Goal: Task Accomplishment & Management: Complete application form

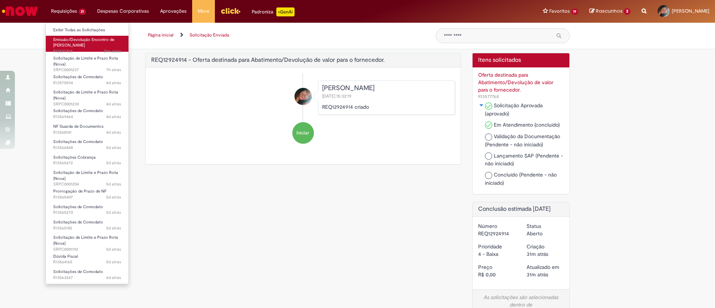
click at [81, 44] on span "Emissão/Devolução Encontro de [PERSON_NAME]" at bounding box center [83, 43] width 61 height 12
click at [81, 43] on span "Emissão/Devolução Encontro de [PERSON_NAME]" at bounding box center [83, 43] width 61 height 12
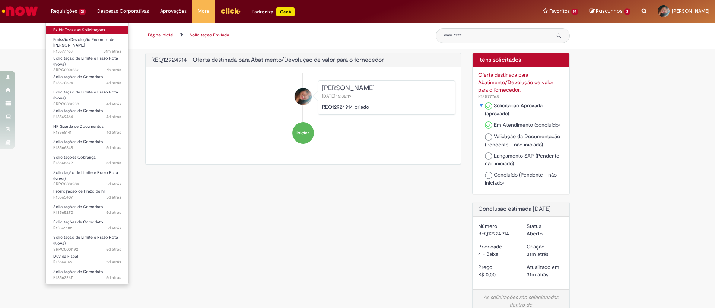
click at [57, 27] on link "Exibir Todas as Solicitações" at bounding box center [87, 30] width 83 height 8
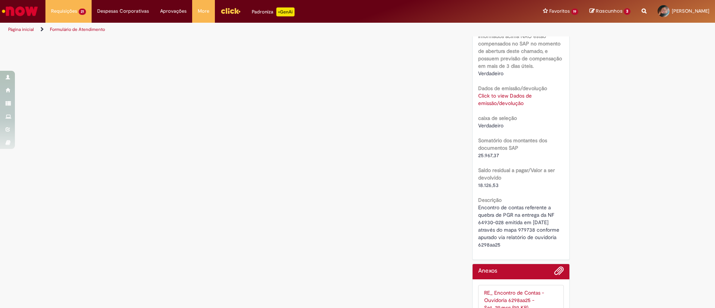
scroll to position [589, 0]
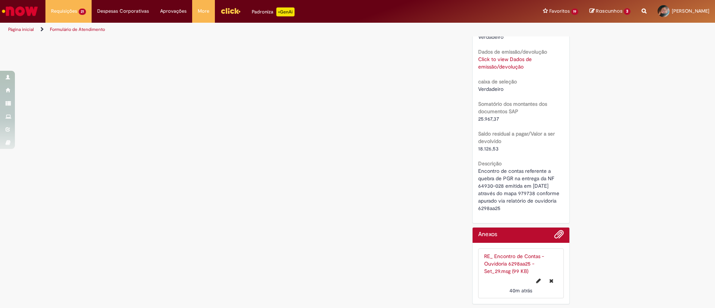
click at [518, 66] on link "Click to view Dados de emissão/devolução" at bounding box center [505, 63] width 54 height 14
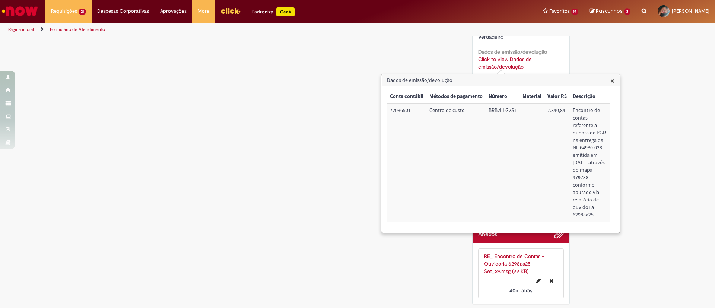
click at [401, 32] on ul "Página inicial Formulário de Atendimento" at bounding box center [238, 30] width 465 height 14
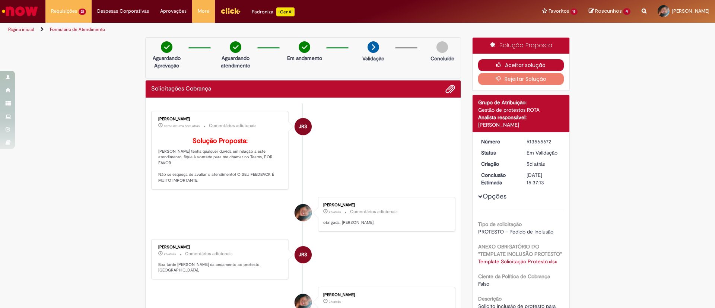
click at [515, 60] on button "Aceitar solução" at bounding box center [521, 65] width 86 height 12
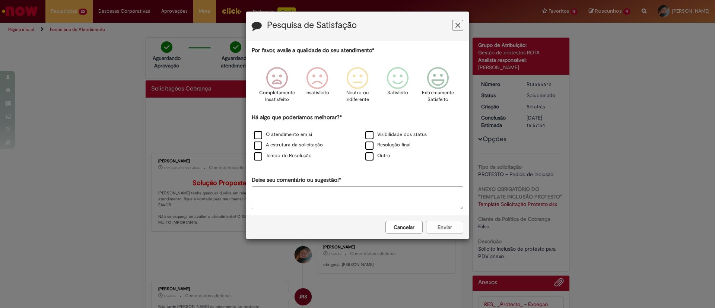
click at [455, 28] on icon "Feedback" at bounding box center [457, 26] width 5 height 8
